Goal: Transaction & Acquisition: Purchase product/service

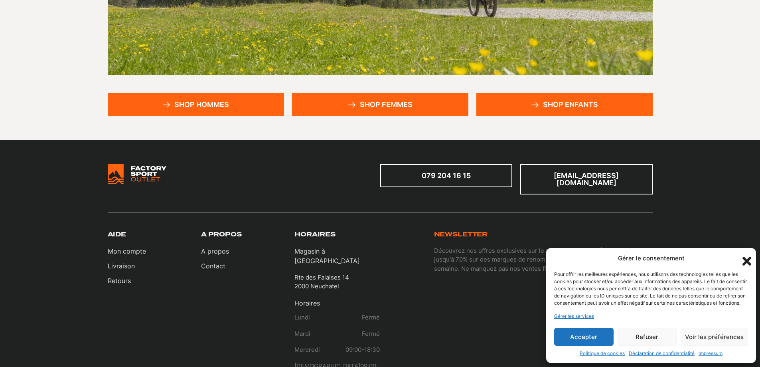
scroll to position [205, 0]
click at [405, 103] on link "Shop femmes" at bounding box center [380, 104] width 176 height 23
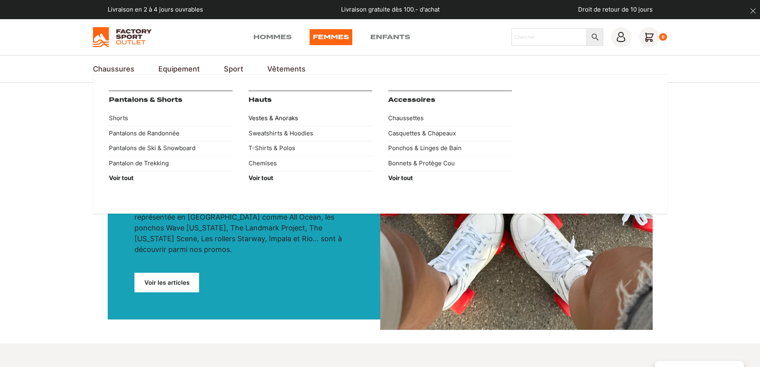
click at [280, 120] on link "Vestes & Anoraks" at bounding box center [311, 118] width 124 height 15
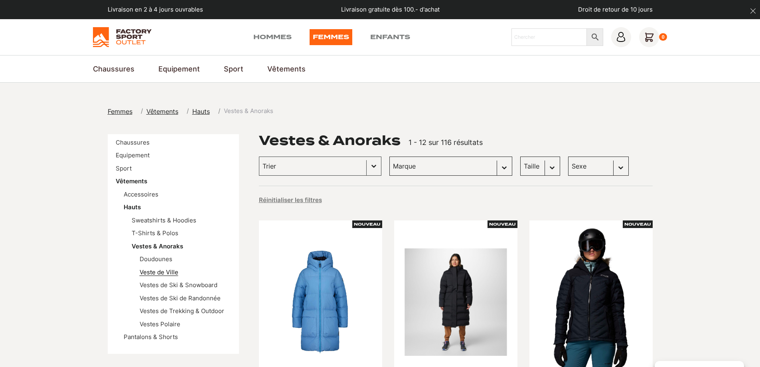
click at [169, 270] on link "Veste de Ville" at bounding box center [159, 272] width 39 height 8
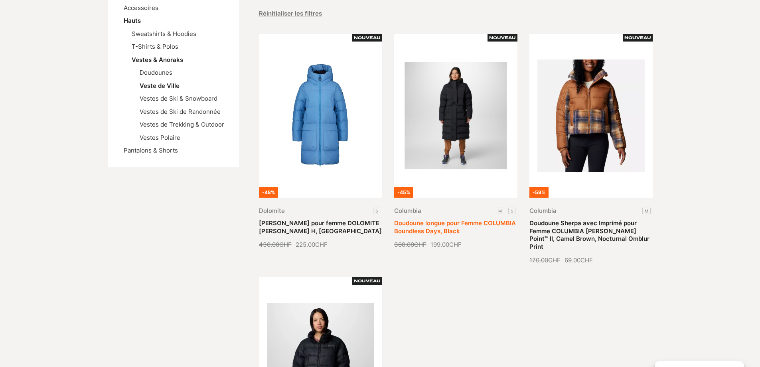
scroll to position [372, 0]
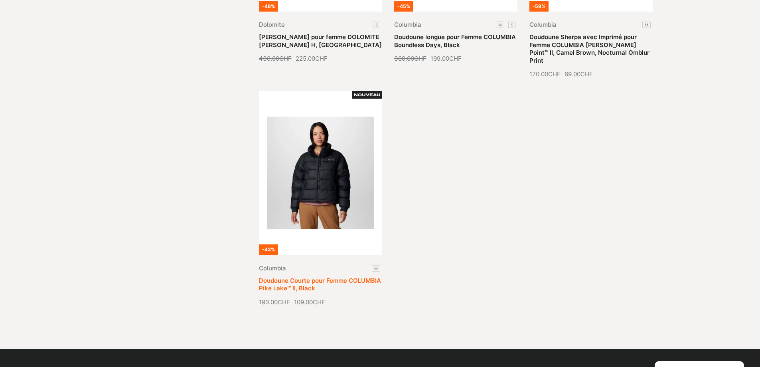
click at [343, 276] on link "Doudoune Courte pour Femme COLUMBIA Pike Lake™ II, Black" at bounding box center [320, 284] width 122 height 16
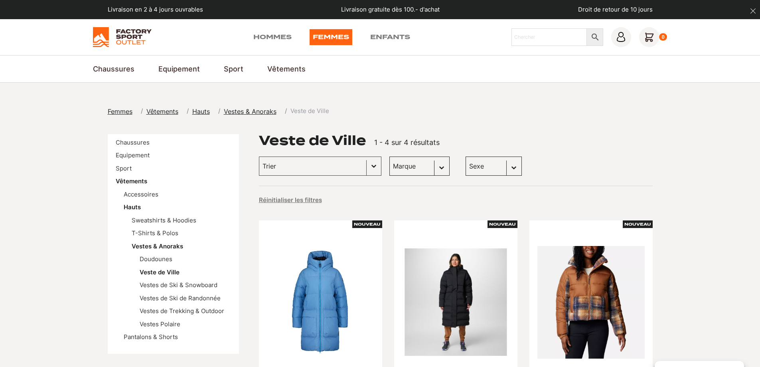
scroll to position [186, 0]
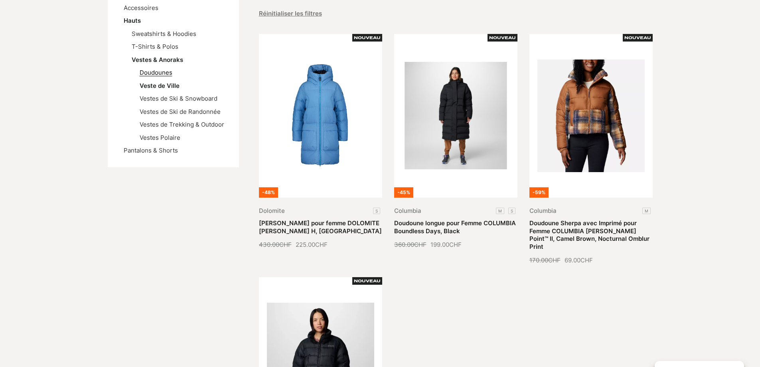
click at [142, 72] on link "Doudounes" at bounding box center [156, 73] width 33 height 8
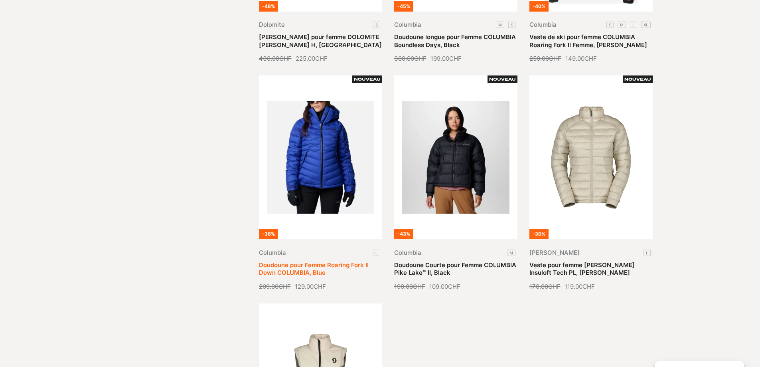
scroll to position [186, 0]
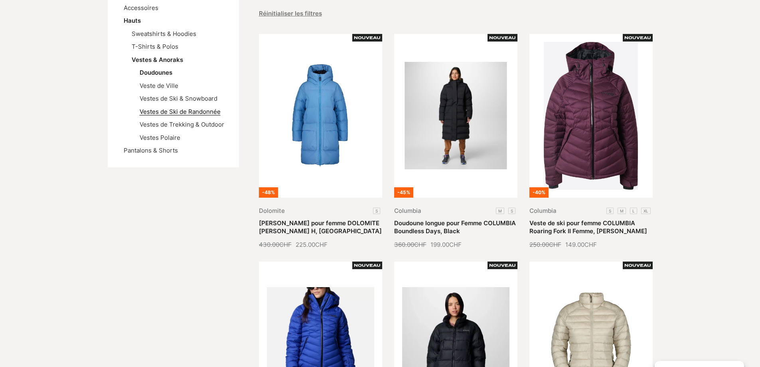
click at [213, 112] on link "Vestes de Ski de Randonnée" at bounding box center [180, 112] width 81 height 8
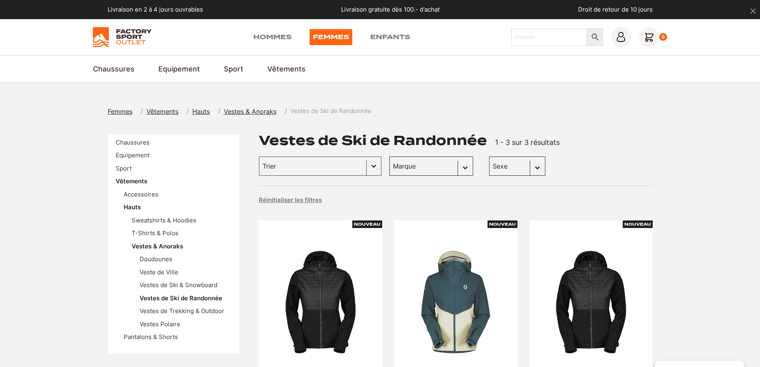
scroll to position [186, 0]
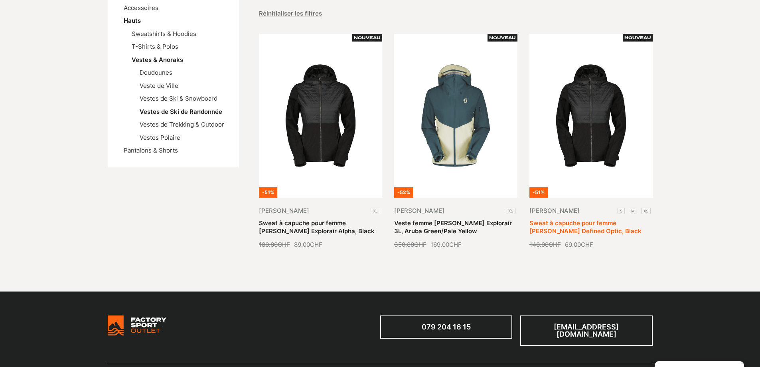
click at [625, 219] on link "Sweat à capuche pour femme [PERSON_NAME] Defined Optic, Black" at bounding box center [585, 227] width 112 height 16
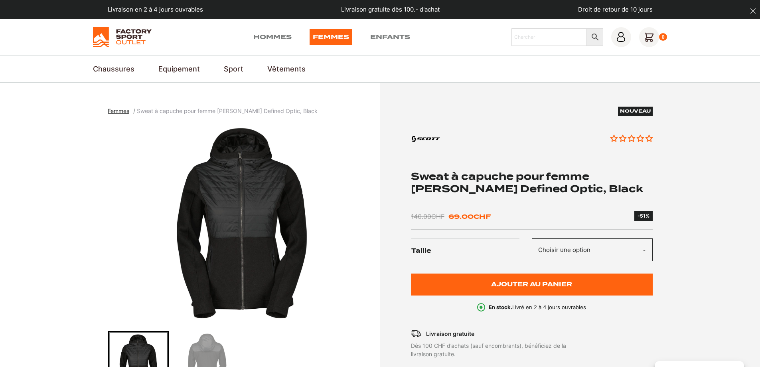
click at [204, 359] on img "Go to slide 2" at bounding box center [207, 361] width 59 height 59
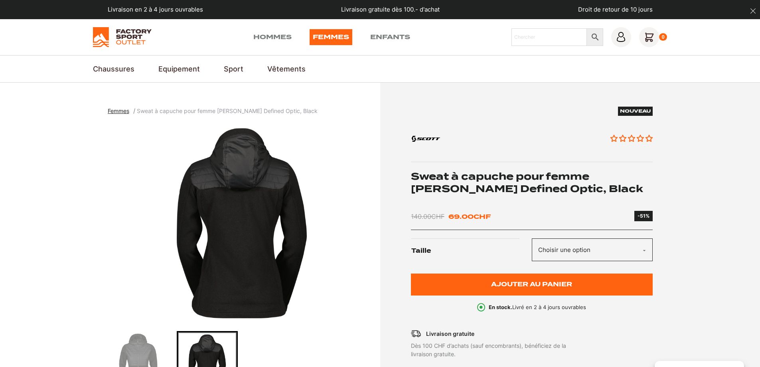
click at [160, 347] on img "Go to slide 1" at bounding box center [138, 361] width 59 height 59
